Goal: Information Seeking & Learning: Learn about a topic

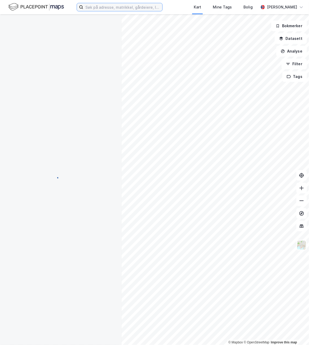
click at [126, 7] on input at bounding box center [122, 7] width 79 height 8
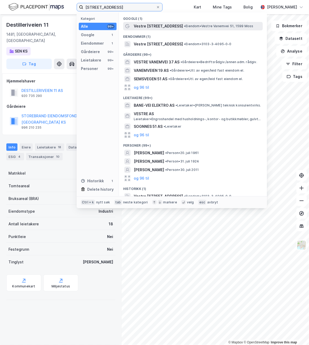
type input "[STREET_ADDRESS]"
click at [184, 27] on span "•" at bounding box center [185, 26] width 2 height 4
